Goal: Task Accomplishment & Management: Manage account settings

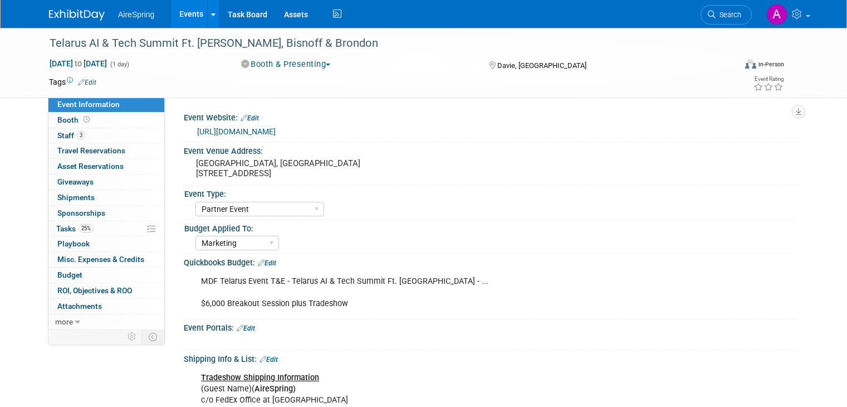
select select "Partner Event"
select select "Marketing"
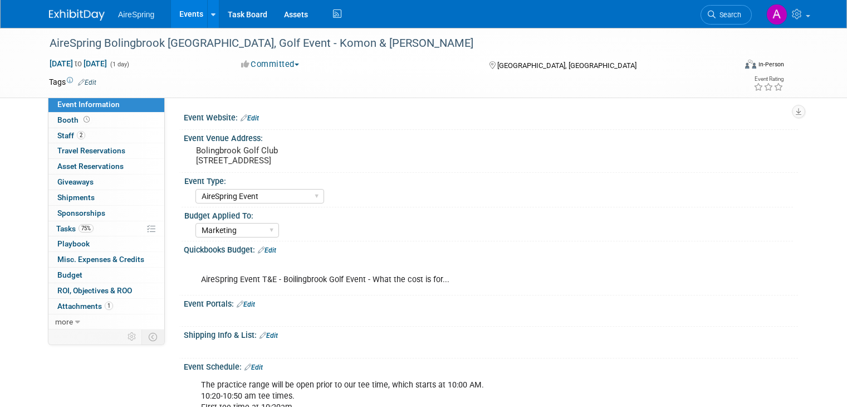
select select "AireSpring Event"
select select "Marketing"
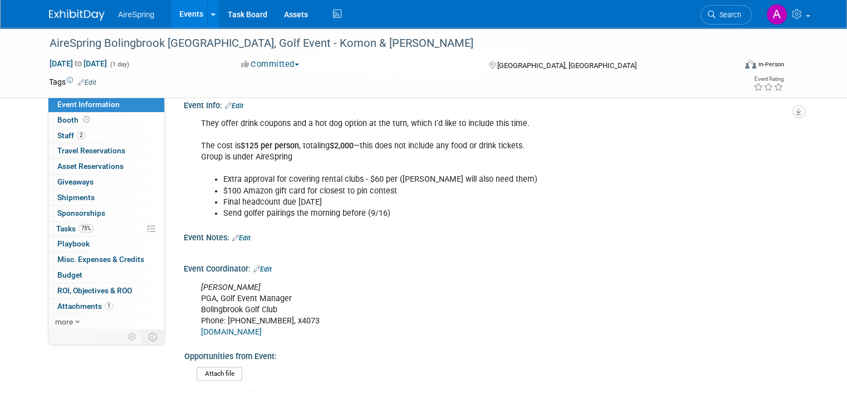
scroll to position [489, 0]
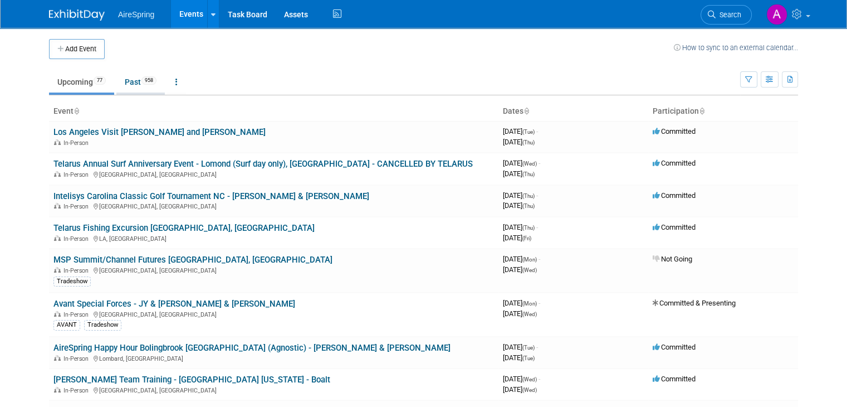
click at [133, 82] on link "Past 958" at bounding box center [140, 81] width 48 height 21
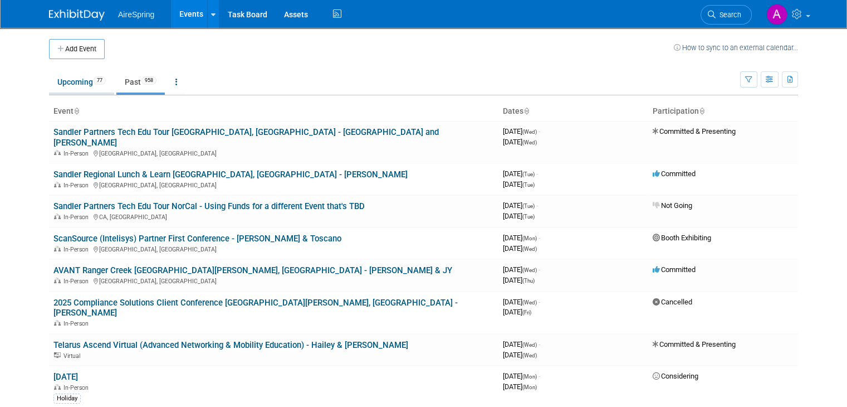
click at [62, 80] on link "Upcoming 77" at bounding box center [81, 81] width 65 height 21
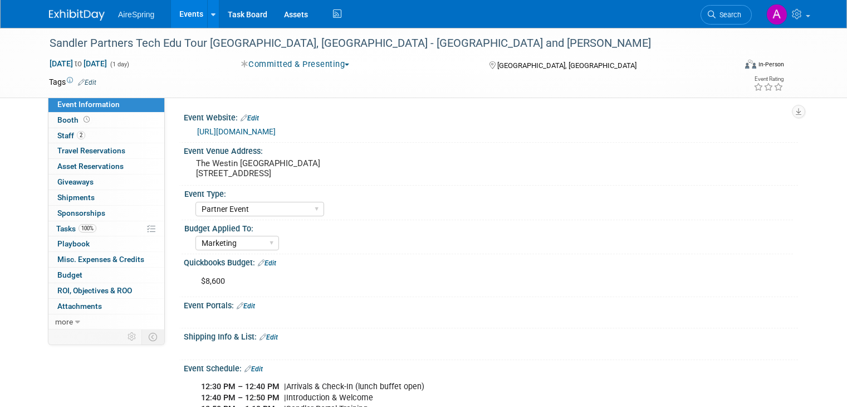
select select "Partner Event"
select select "Marketing"
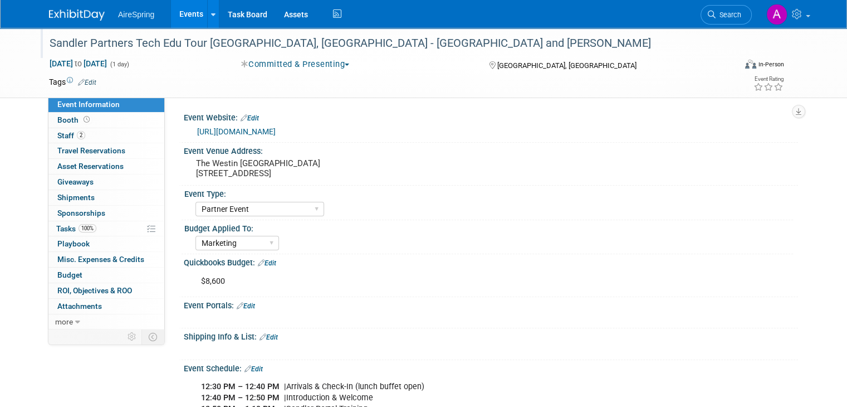
click at [169, 43] on div "Sandler Partners Tech Edu Tour [GEOGRAPHIC_DATA], [GEOGRAPHIC_DATA] - [GEOGRAPH…" at bounding box center [384, 43] width 676 height 20
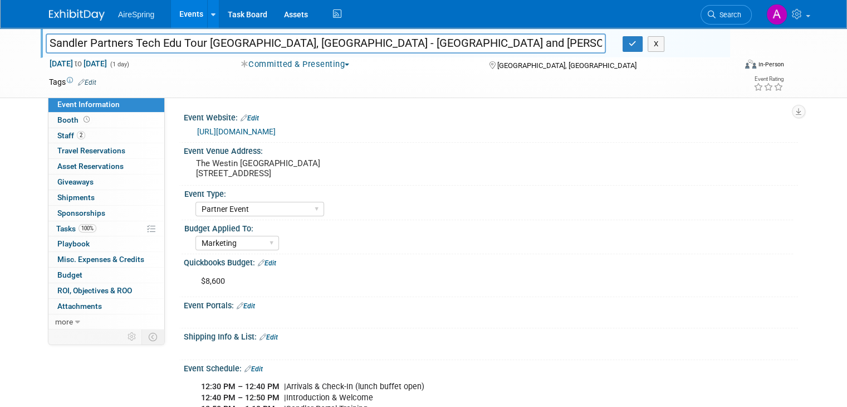
drag, startPoint x: 196, startPoint y: 38, endPoint x: 12, endPoint y: 41, distance: 184.4
click at [12, 41] on div "Sandler Partners Tech Edu Tour Annapolis, MD - Beavers and Hirshberger Sandler …" at bounding box center [423, 63] width 847 height 70
click at [637, 45] on icon "button" at bounding box center [633, 43] width 8 height 7
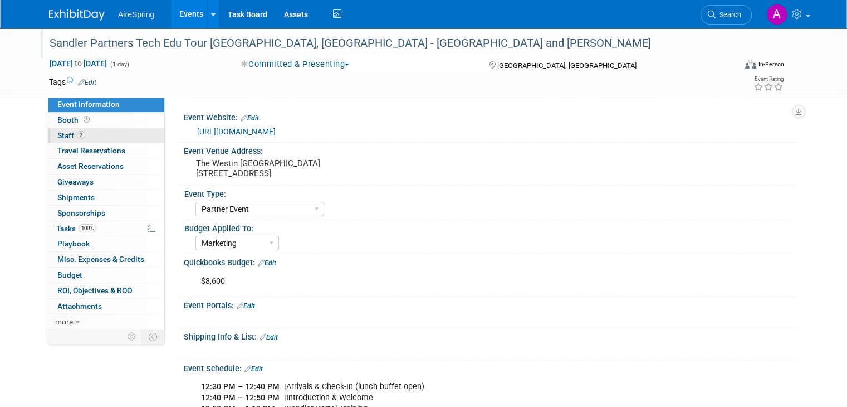
click at [81, 134] on link "2 Staff 2" at bounding box center [106, 135] width 116 height 15
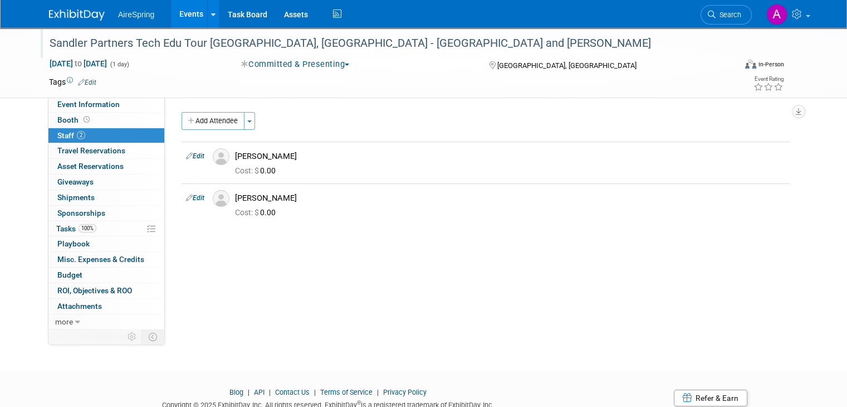
click at [243, 48] on div "Sandler Partners Tech Edu Tour [GEOGRAPHIC_DATA], [GEOGRAPHIC_DATA] - [GEOGRAPH…" at bounding box center [384, 43] width 676 height 20
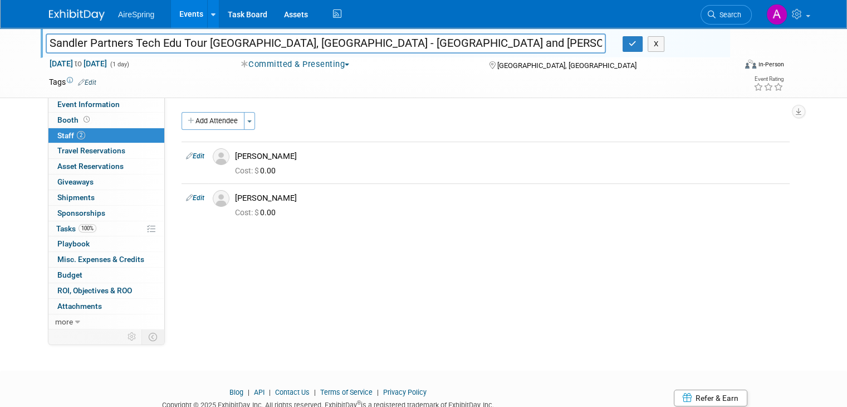
drag, startPoint x: 196, startPoint y: 41, endPoint x: -22, endPoint y: 42, distance: 218.4
click at [0, 42] on html "AireSpring Events Add Event Bulk Upload Events Shareable Event Boards Recently …" at bounding box center [423, 203] width 847 height 407
click at [181, 12] on link "Events" at bounding box center [191, 14] width 41 height 28
